Goal: Find specific page/section: Find specific page/section

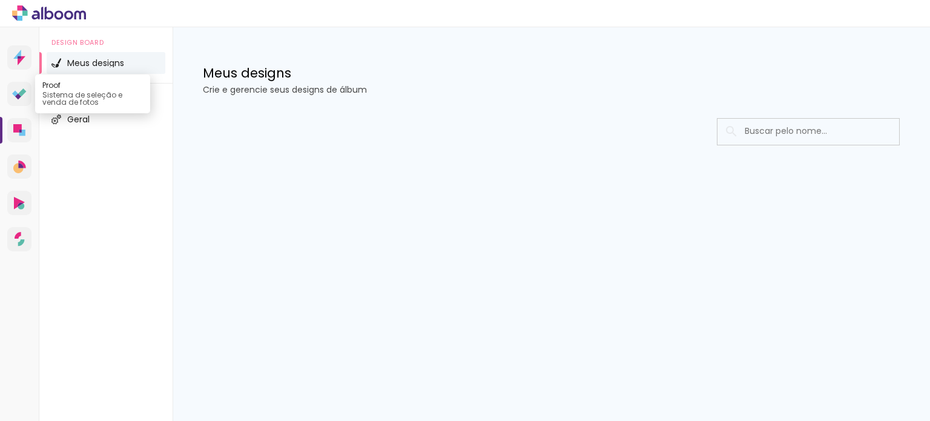
click at [28, 96] on link "Proof Sistema de seleção e venda de fotos" at bounding box center [19, 94] width 24 height 24
